Goal: Task Accomplishment & Management: Manage account settings

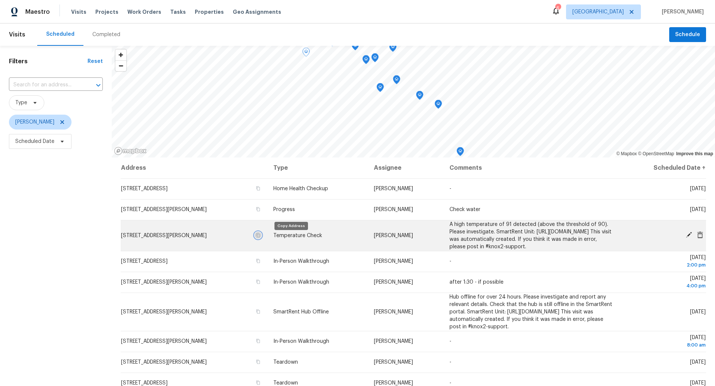
click at [260, 237] on icon "button" at bounding box center [258, 235] width 4 height 4
click at [260, 238] on icon "button" at bounding box center [258, 235] width 4 height 4
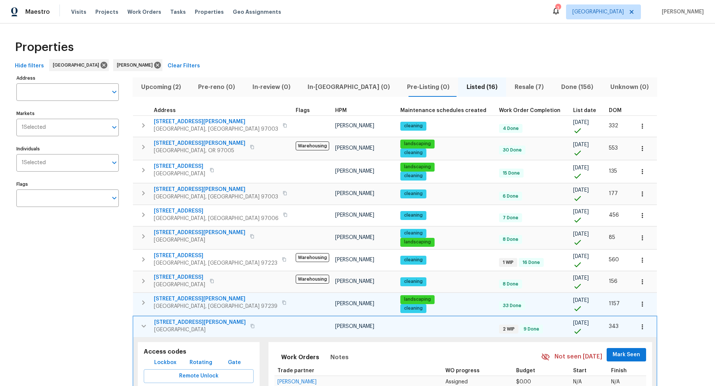
scroll to position [111, 0]
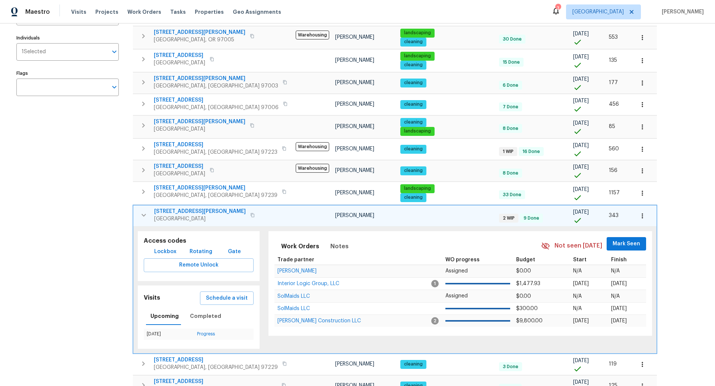
click at [92, 222] on div "Address Address Markets 1 Selected Markets Individuals 1 Selected Individuals F…" at bounding box center [72, 234] width 112 height 544
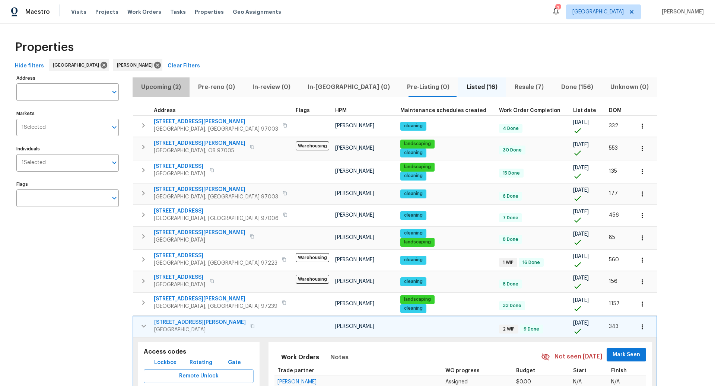
click at [166, 86] on span "Upcoming (2)" at bounding box center [161, 87] width 48 height 10
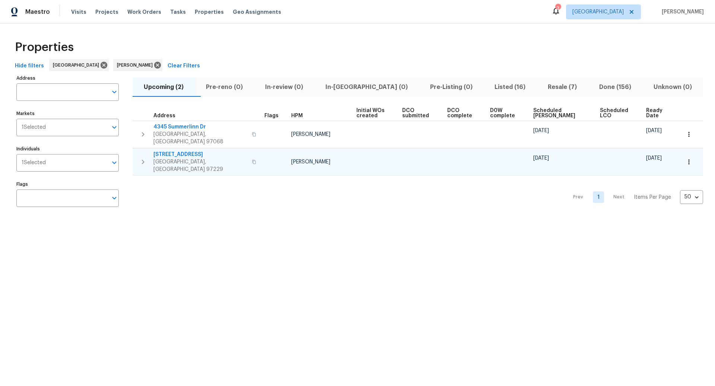
click at [143, 158] on icon "button" at bounding box center [143, 162] width 9 height 9
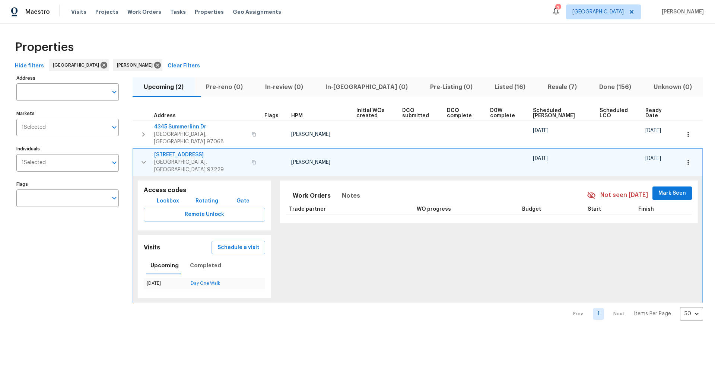
click at [689, 160] on icon "button" at bounding box center [687, 162] width 1 height 5
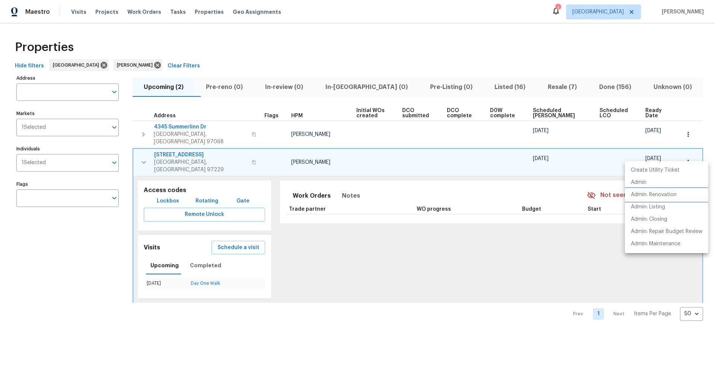
click at [654, 195] on p "Admin: Renovation" at bounding box center [654, 195] width 46 height 8
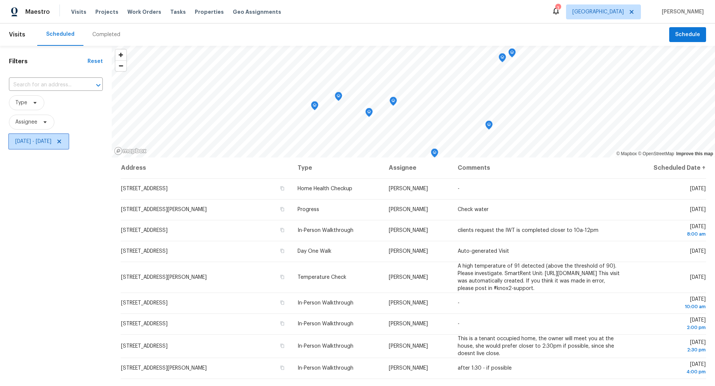
click at [62, 142] on icon at bounding box center [59, 142] width 6 height 6
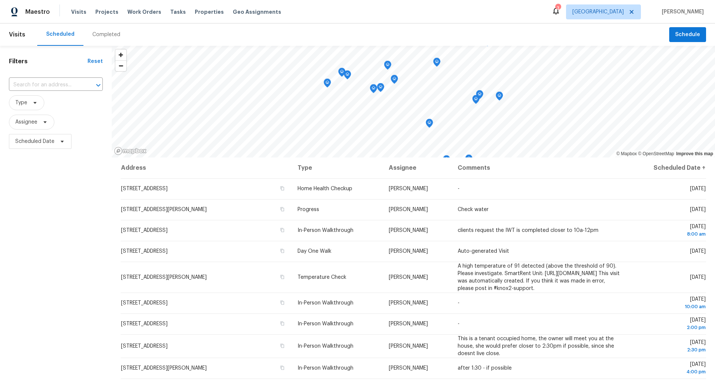
click at [102, 35] on div "Completed" at bounding box center [106, 34] width 28 height 7
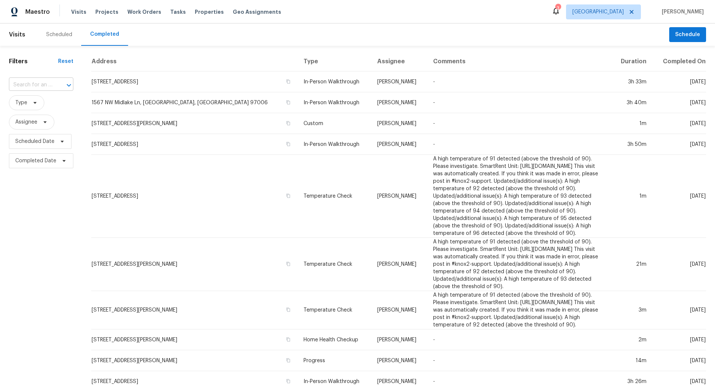
click at [40, 84] on input "text" at bounding box center [31, 85] width 44 height 12
paste input "7074 NW 168th Ave, Portland, OR 97229"
type input "7074 NW 168th Ave, Portland, OR 97229"
click at [42, 108] on li "7074 NW 168th Ave, Portland, OR 97229" at bounding box center [40, 101] width 63 height 12
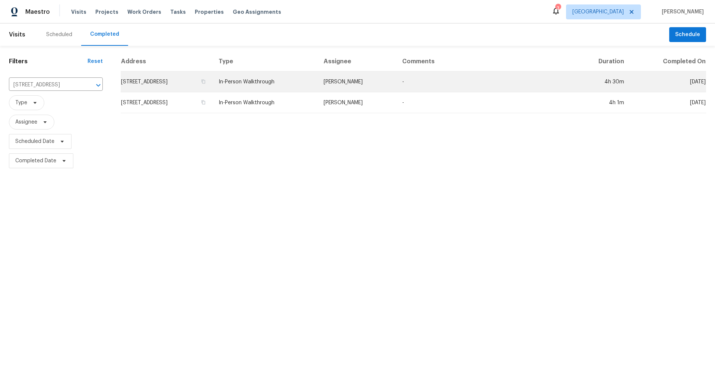
click at [183, 82] on td "7074 NW 168th Ave, Portland, OR 97229" at bounding box center [167, 81] width 92 height 21
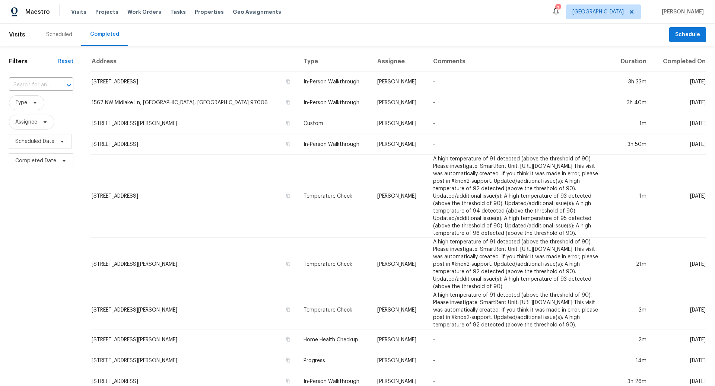
click at [57, 34] on div "Scheduled" at bounding box center [59, 34] width 26 height 7
